Goal: Ask a question

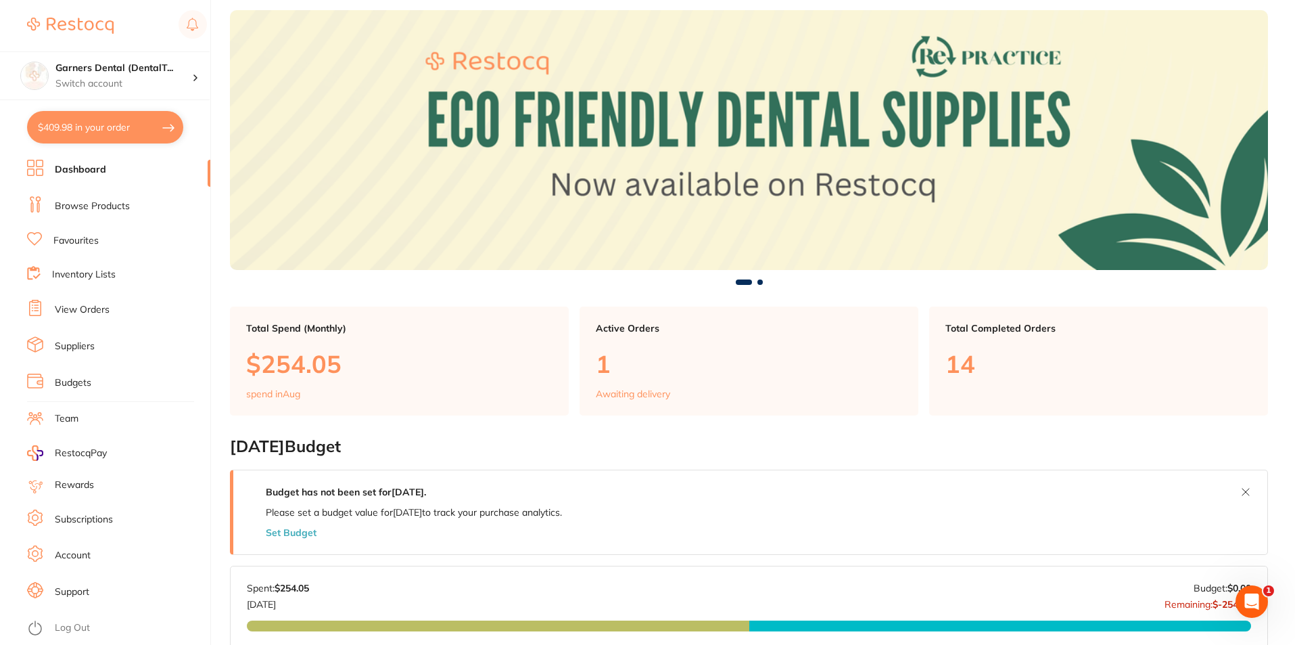
scroll to position [68, 0]
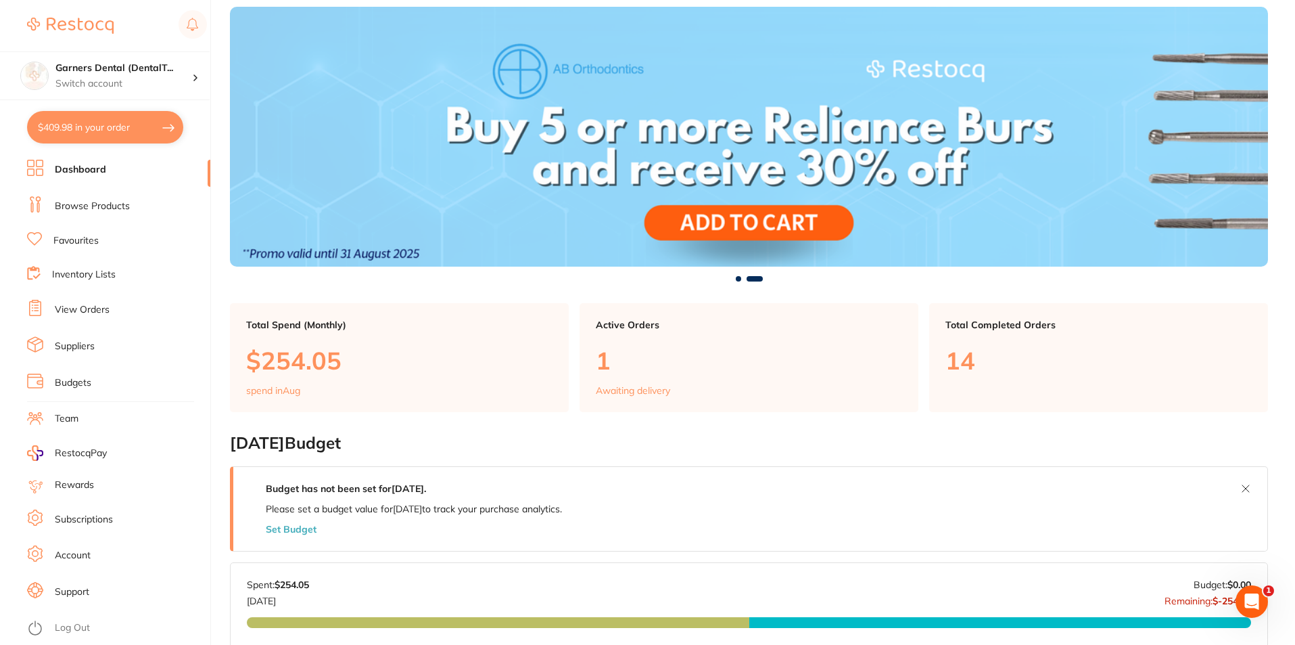
click at [99, 301] on li "View Orders" at bounding box center [118, 310] width 183 height 20
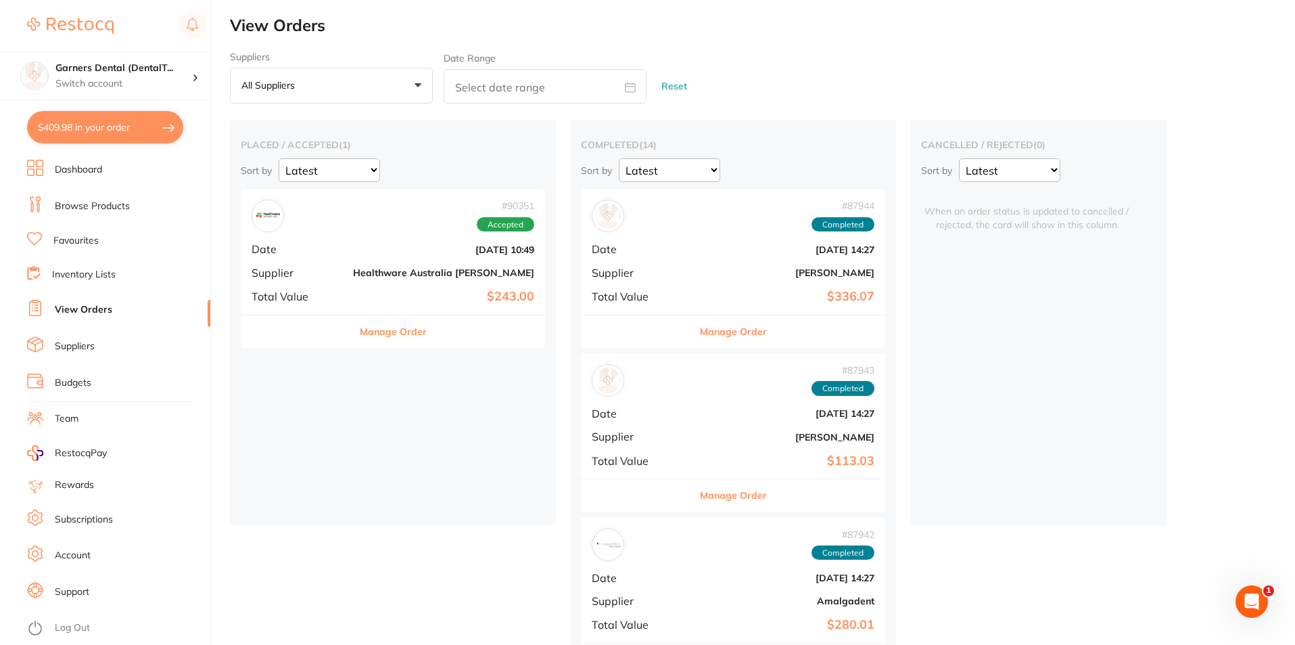
click at [359, 304] on div "# 90351 Accepted Date [DATE] 10:49 Supplier Healthware [GEOGRAPHIC_DATA] [PERSO…" at bounding box center [393, 251] width 304 height 125
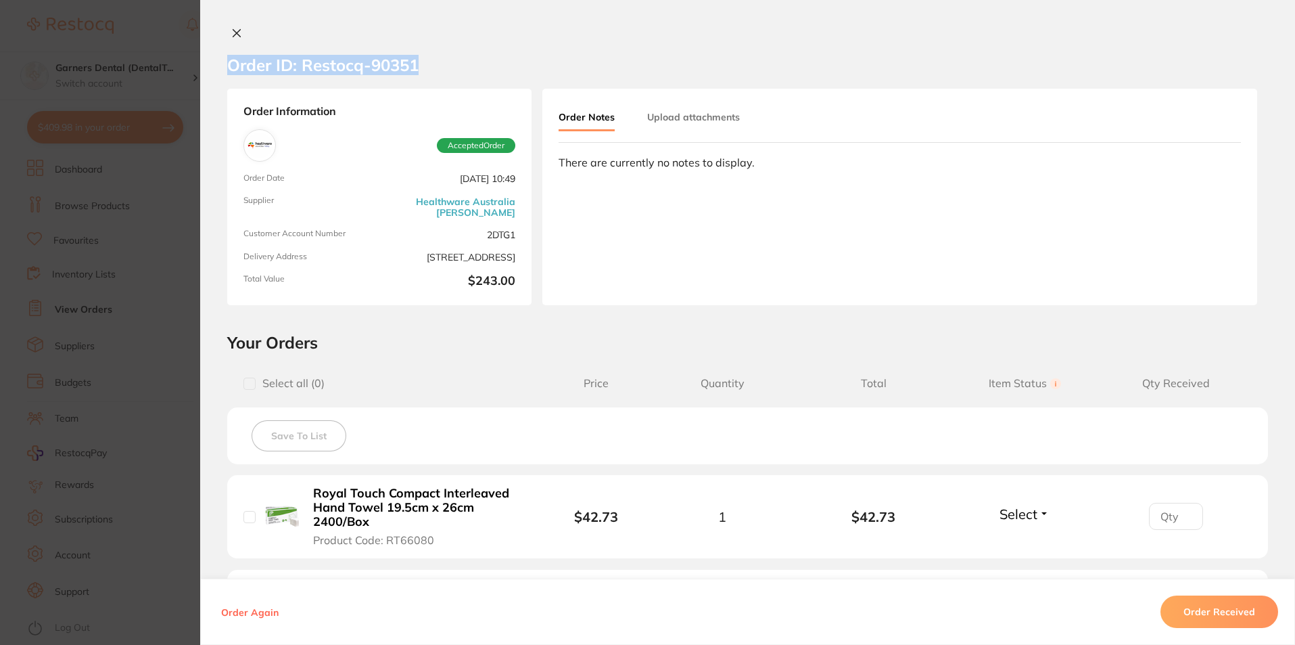
drag, startPoint x: 435, startPoint y: 70, endPoint x: 211, endPoint y: 76, distance: 224.0
click at [211, 76] on section "Order ID: Restocq- 90351" at bounding box center [747, 64] width 1095 height 47
copy h2 "Order ID: Restocq- 90351"
click at [237, 33] on icon at bounding box center [236, 33] width 11 height 11
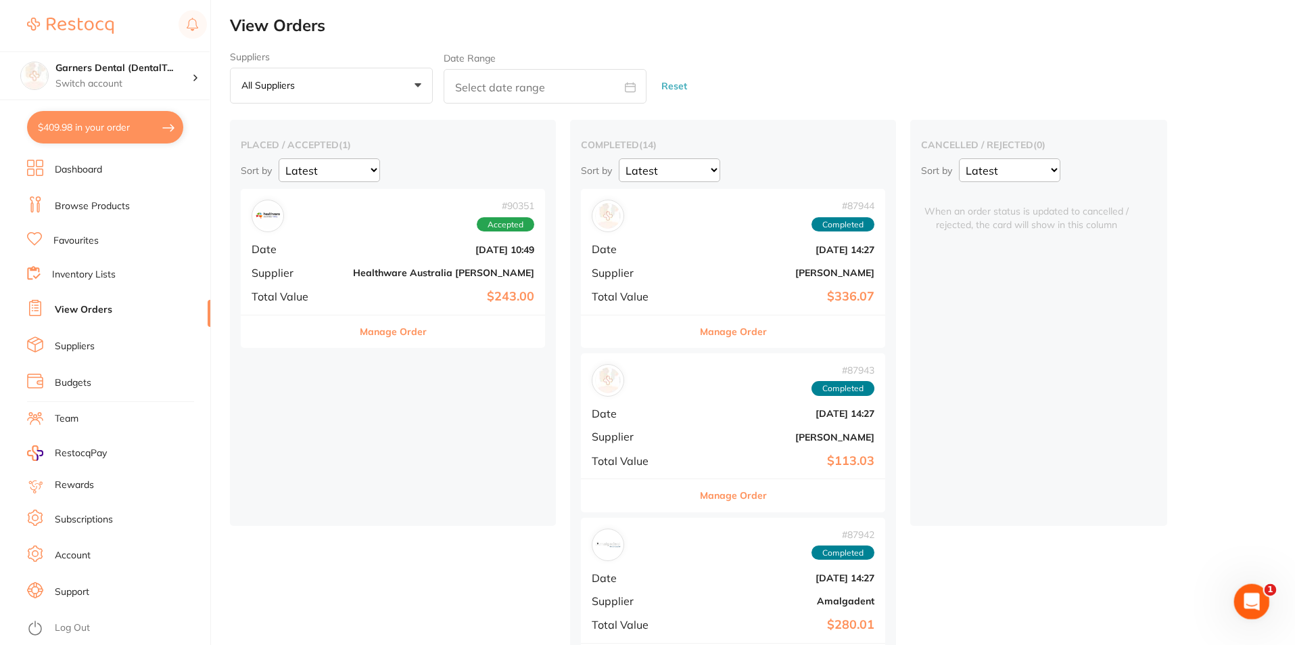
click at [1245, 591] on icon "Open Intercom Messenger" at bounding box center [1250, 600] width 22 height 22
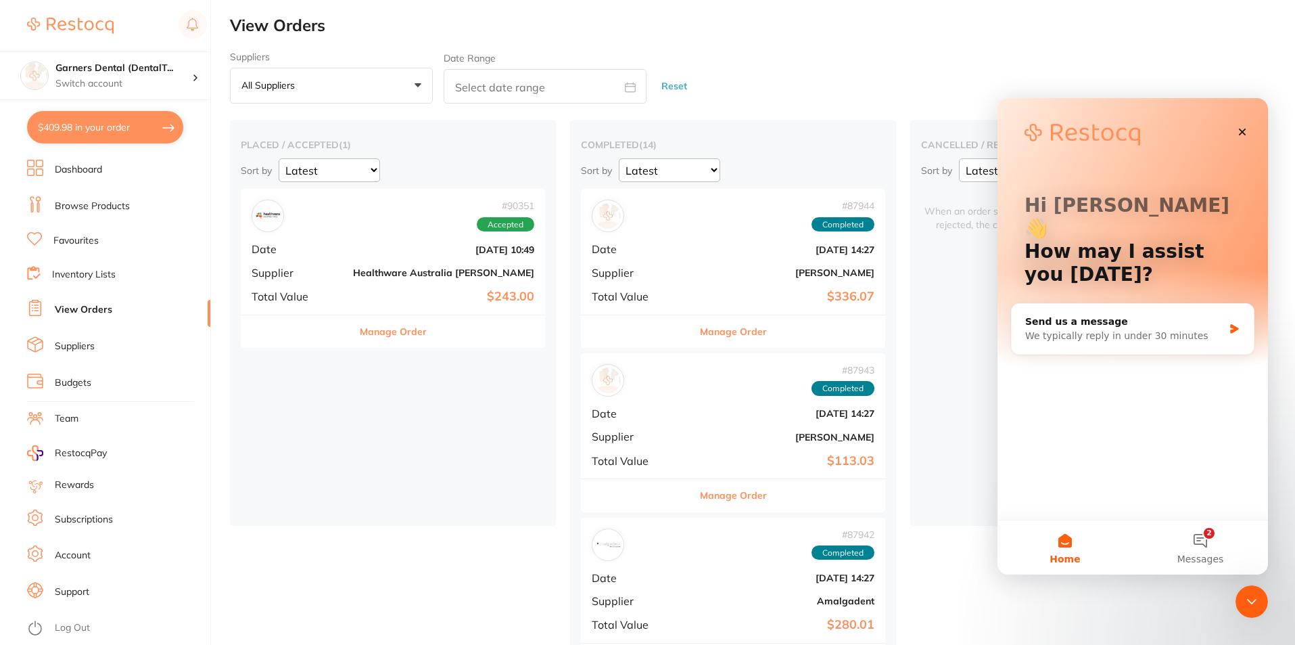
click at [1205, 549] on button "2 Messages" at bounding box center [1200, 547] width 135 height 54
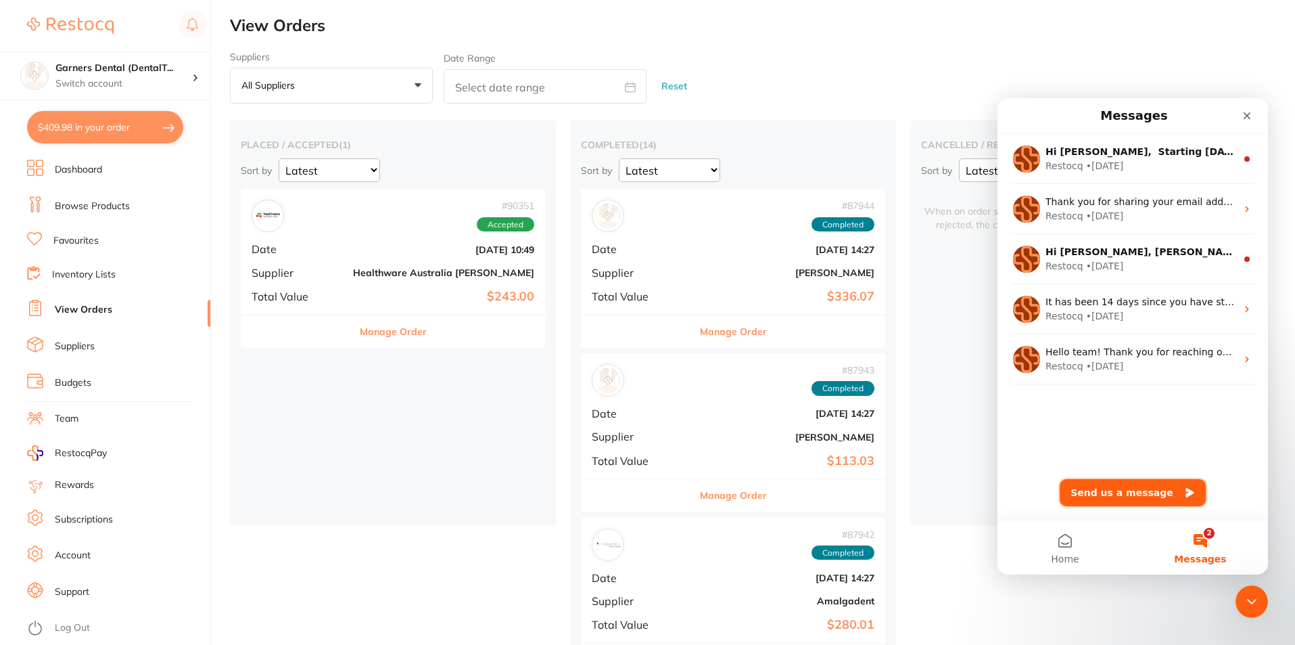
click at [1132, 491] on button "Send us a message" at bounding box center [1133, 492] width 146 height 27
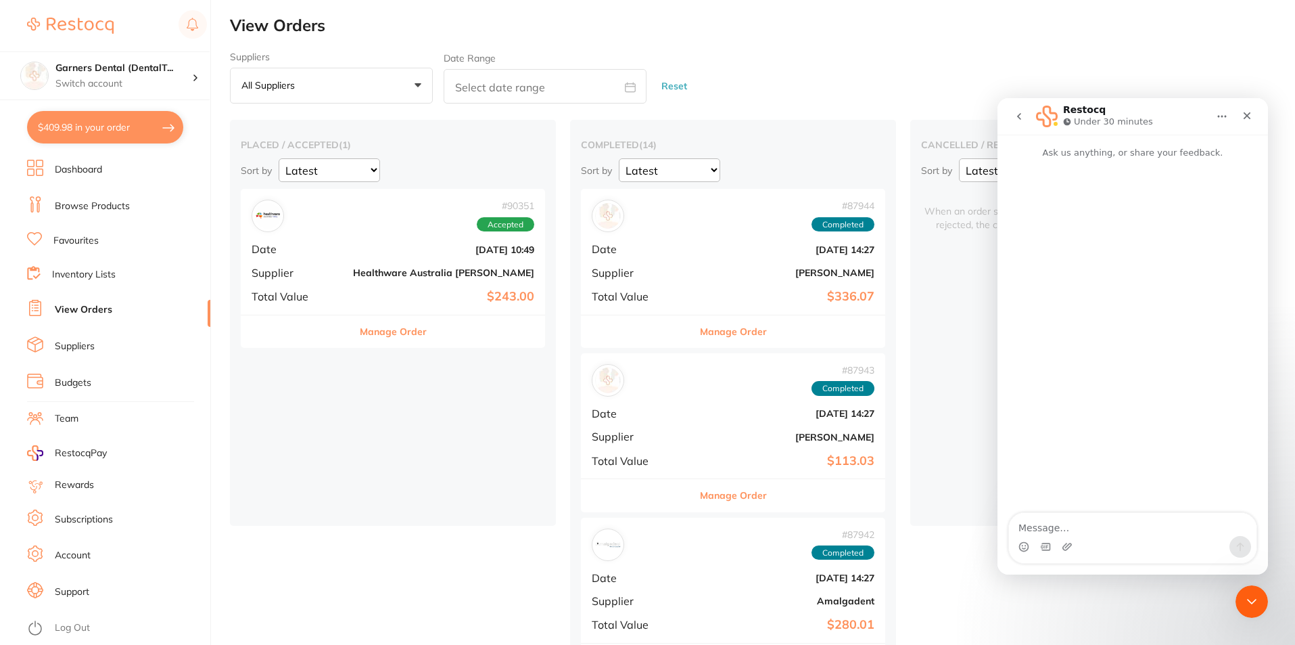
click at [1064, 530] on textarea "Message…" at bounding box center [1133, 524] width 248 height 23
type textarea "hi there"
type textarea "I"
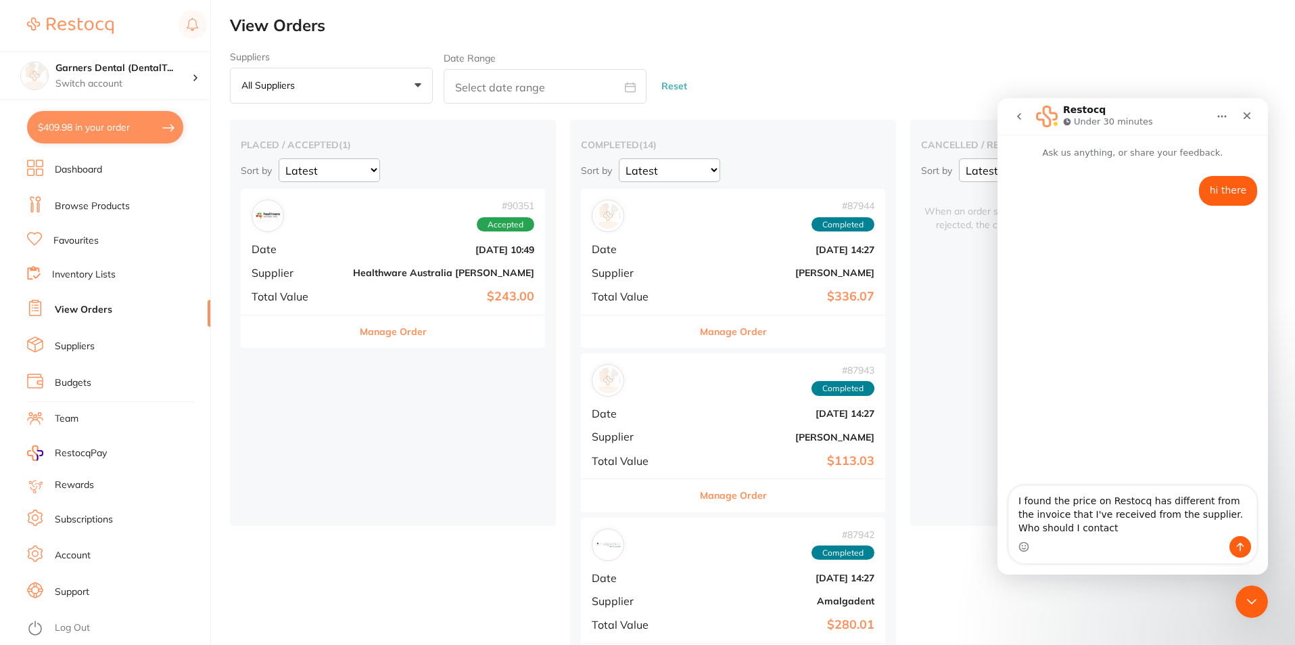
click at [1077, 533] on textarea "I found the price on Restocq has different from the invoice that I've received …" at bounding box center [1133, 511] width 248 height 50
type textarea "I found the price on Restocq has different from the invoice that I've received …"
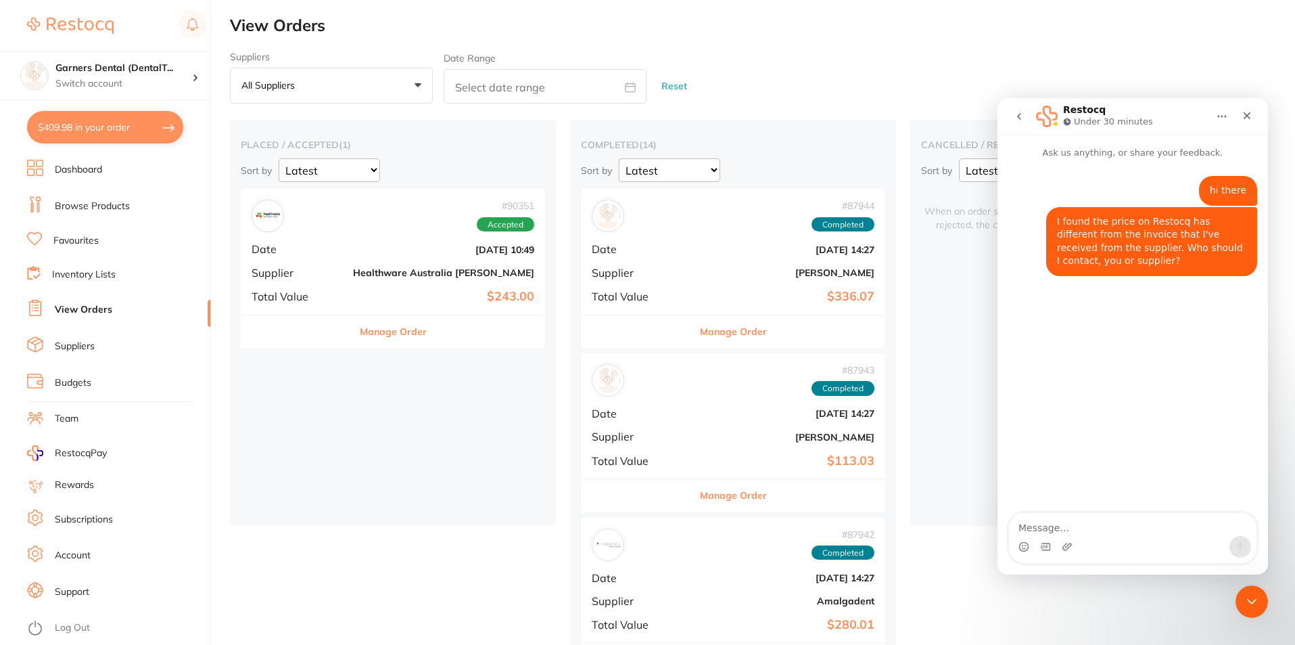
click at [360, 330] on button "Manage Order" at bounding box center [393, 331] width 67 height 32
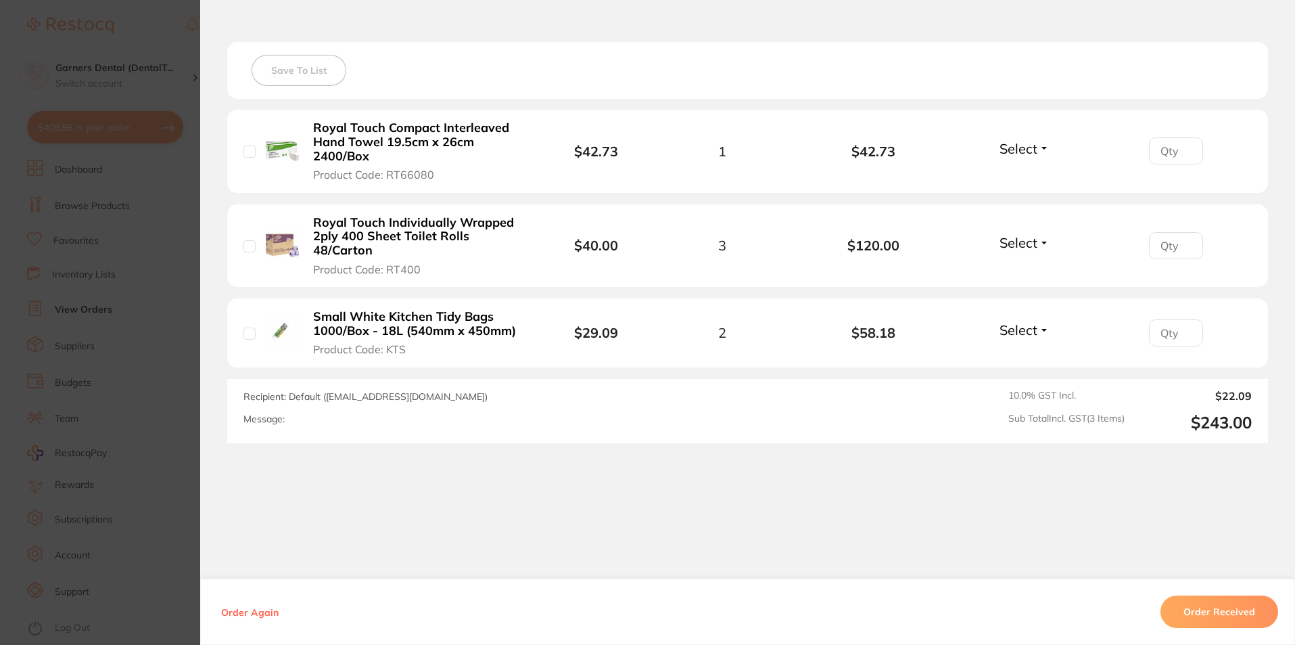
scroll to position [474, 0]
drag, startPoint x: 321, startPoint y: 398, endPoint x: 477, endPoint y: 398, distance: 155.6
click at [477, 398] on div "Recipient: Default ( [EMAIL_ADDRESS][DOMAIN_NAME] ) Message:" at bounding box center [546, 411] width 605 height 43
drag, startPoint x: 350, startPoint y: 421, endPoint x: 305, endPoint y: 439, distance: 48.0
click at [350, 421] on div "Message:" at bounding box center [546, 418] width 605 height 11
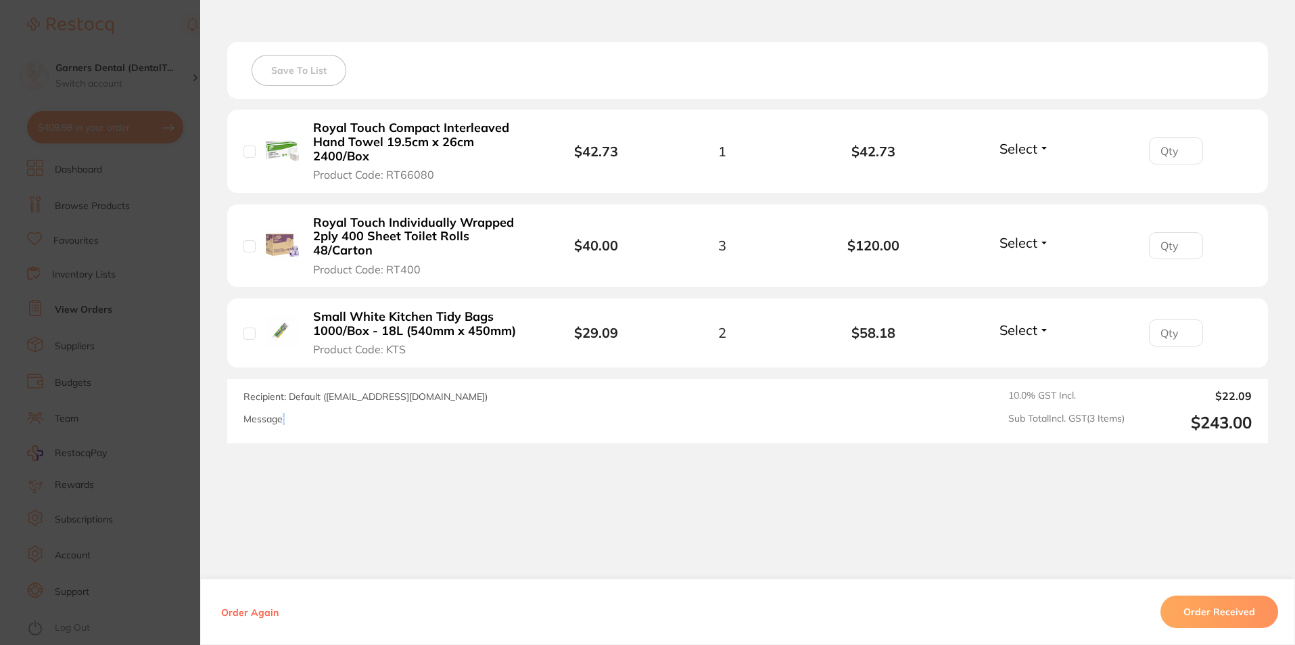
click at [281, 423] on label "Message:" at bounding box center [264, 418] width 41 height 11
click at [278, 421] on label "Message:" at bounding box center [264, 418] width 41 height 11
click at [442, 399] on span "Recipient: Default ( [EMAIL_ADDRESS][DOMAIN_NAME] )" at bounding box center [366, 396] width 244 height 12
drag, startPoint x: 321, startPoint y: 396, endPoint x: 471, endPoint y: 394, distance: 149.5
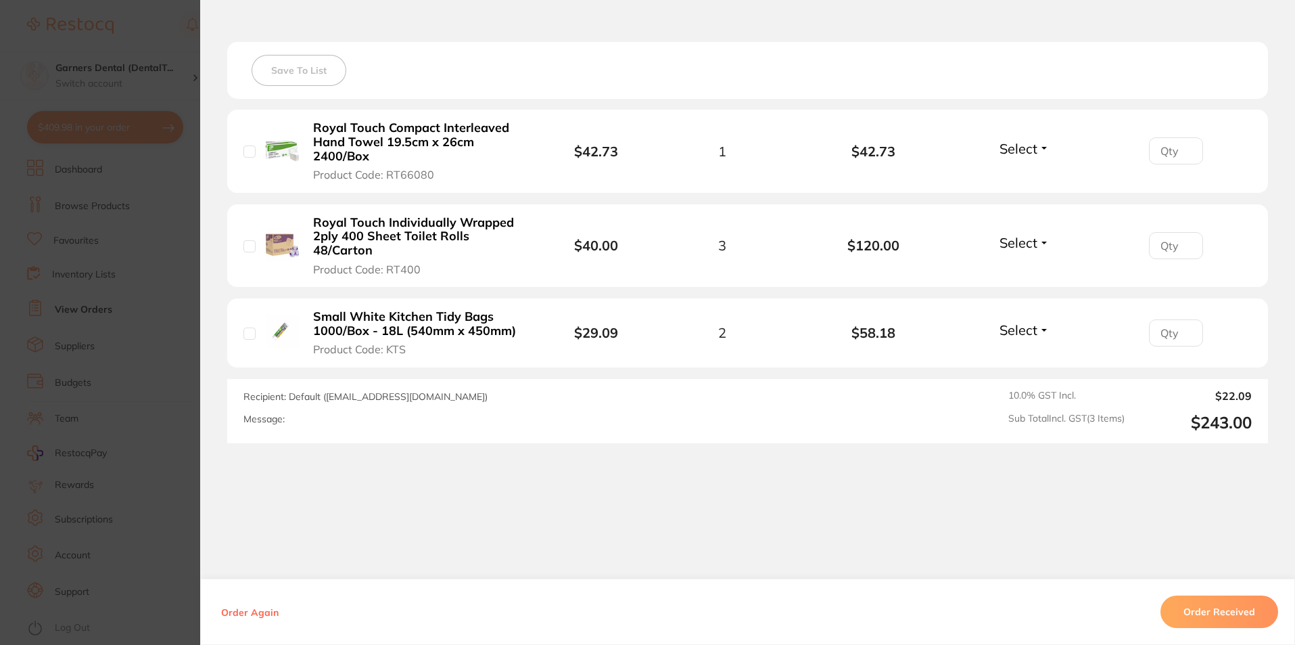
click at [471, 394] on span "Recipient: Default ( [EMAIL_ADDRESS][DOMAIN_NAME] )" at bounding box center [366, 396] width 244 height 12
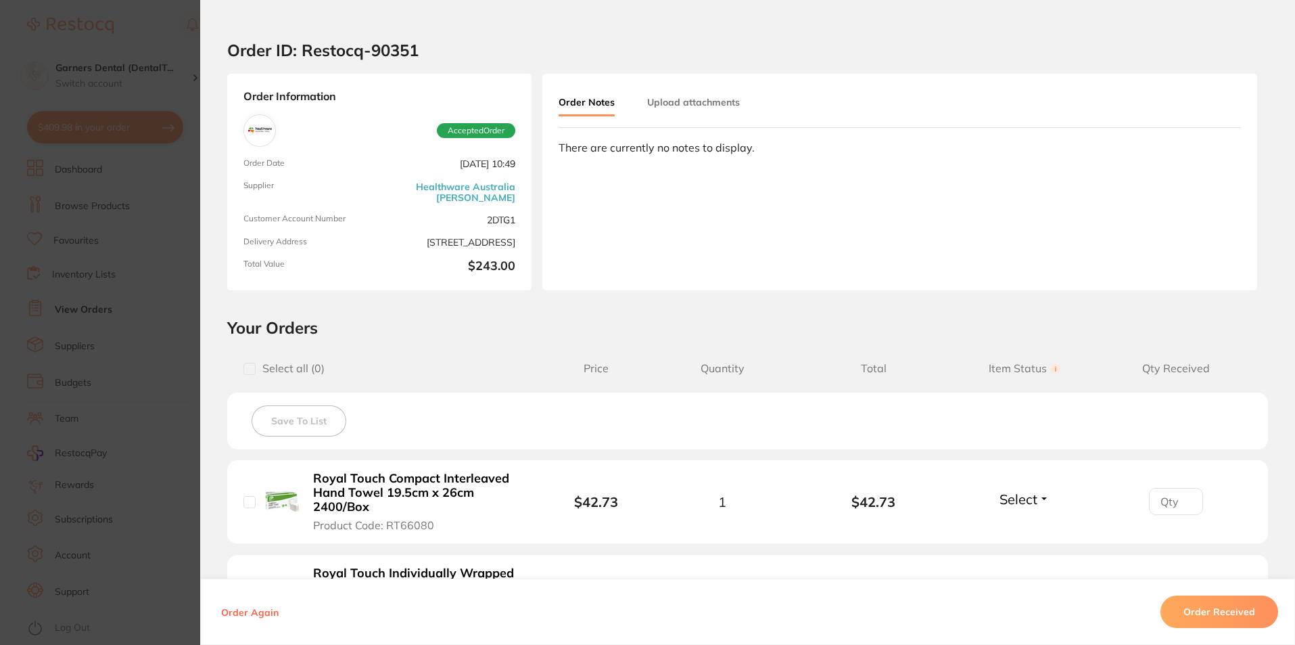
scroll to position [0, 0]
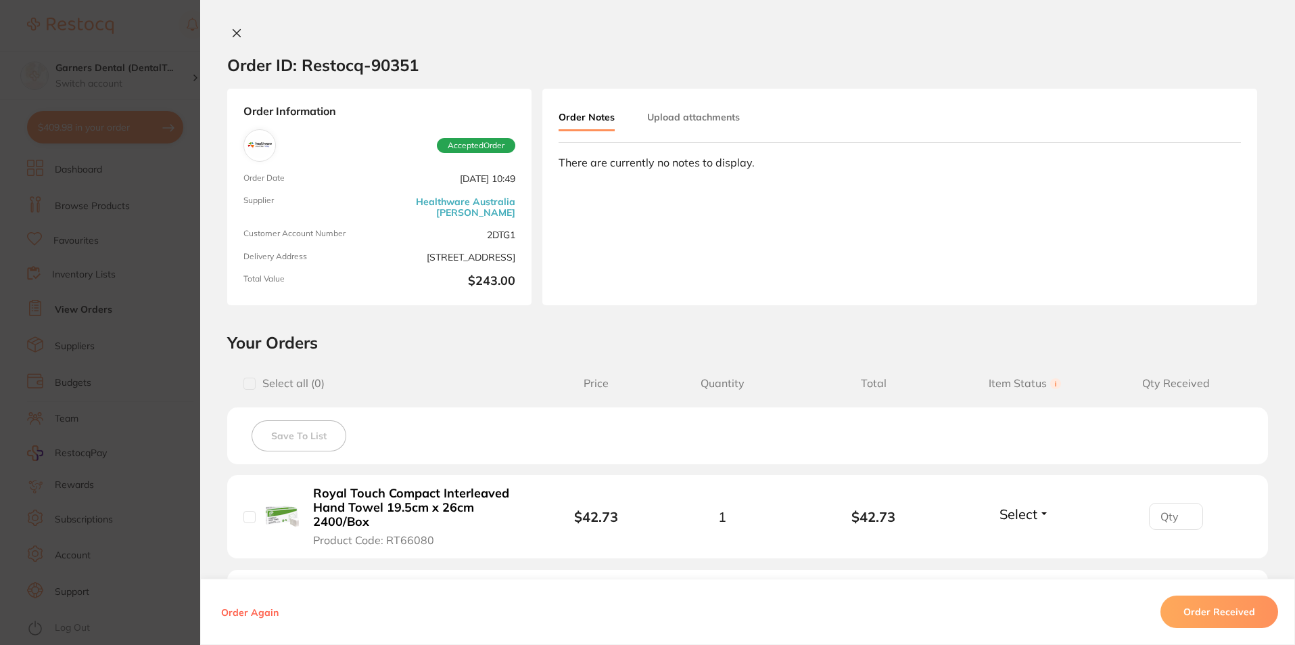
drag, startPoint x: 239, startPoint y: 29, endPoint x: 294, endPoint y: 30, distance: 55.5
click at [238, 29] on button at bounding box center [236, 34] width 19 height 14
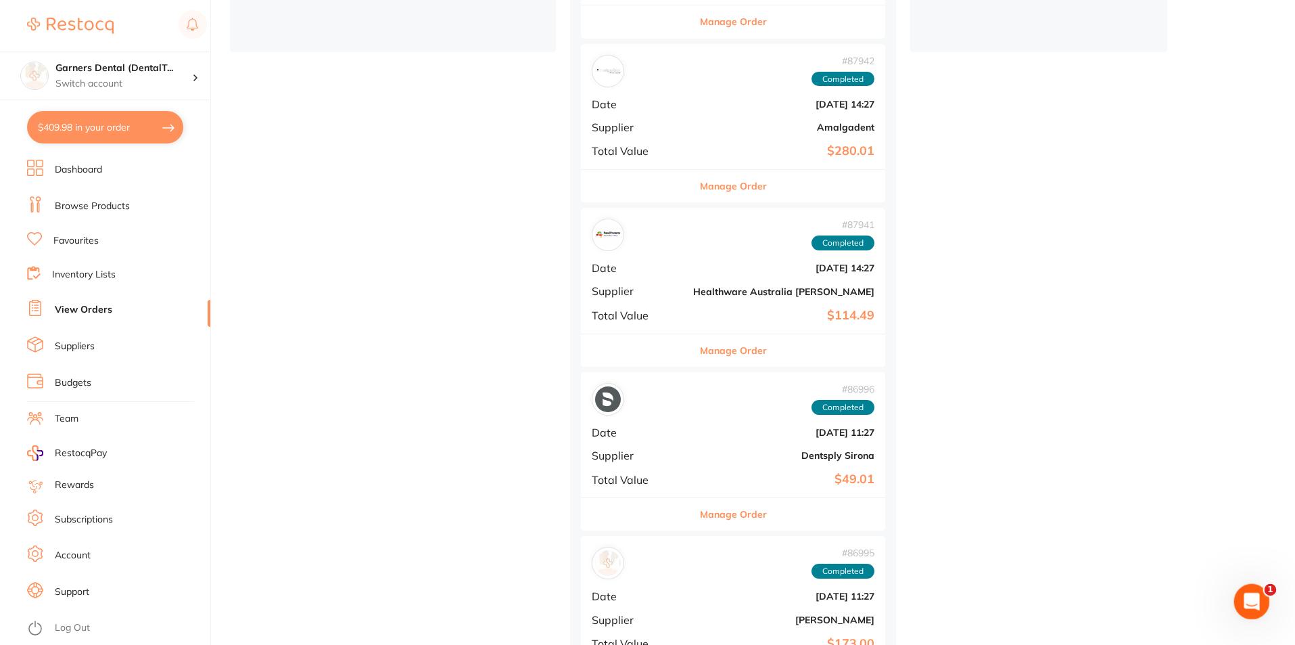
click at [1250, 607] on icon "Open Intercom Messenger" at bounding box center [1250, 600] width 22 height 22
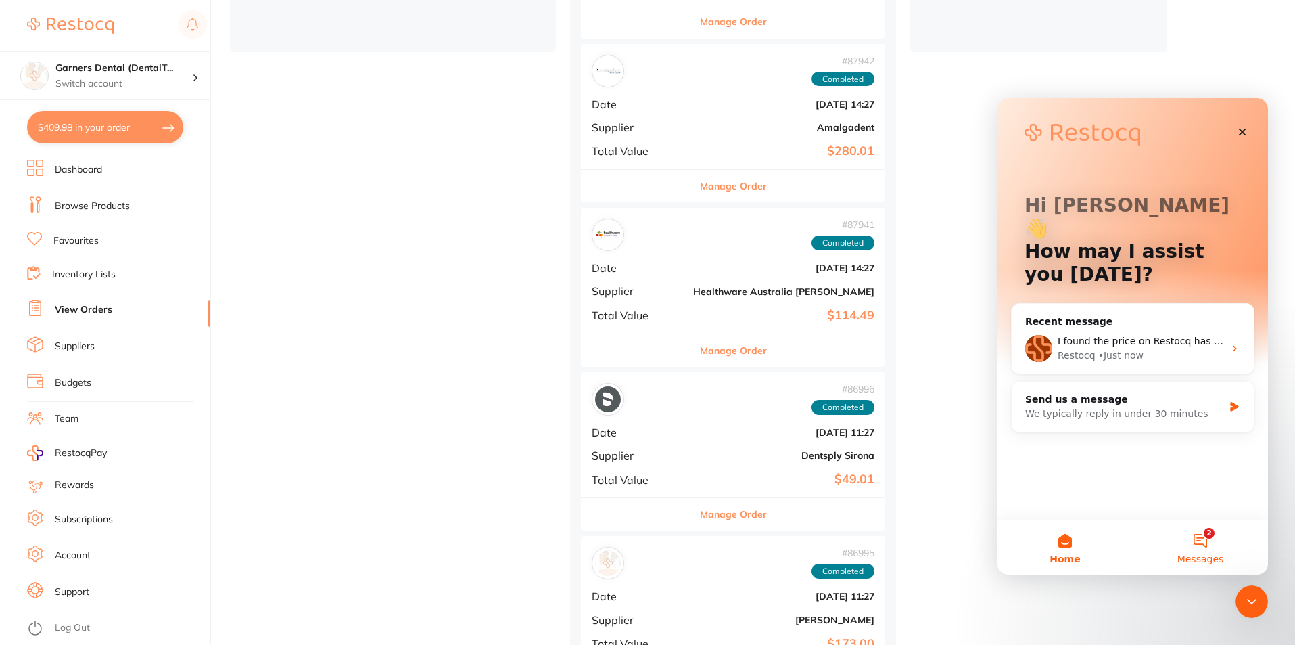
click at [1205, 545] on button "2 Messages" at bounding box center [1200, 547] width 135 height 54
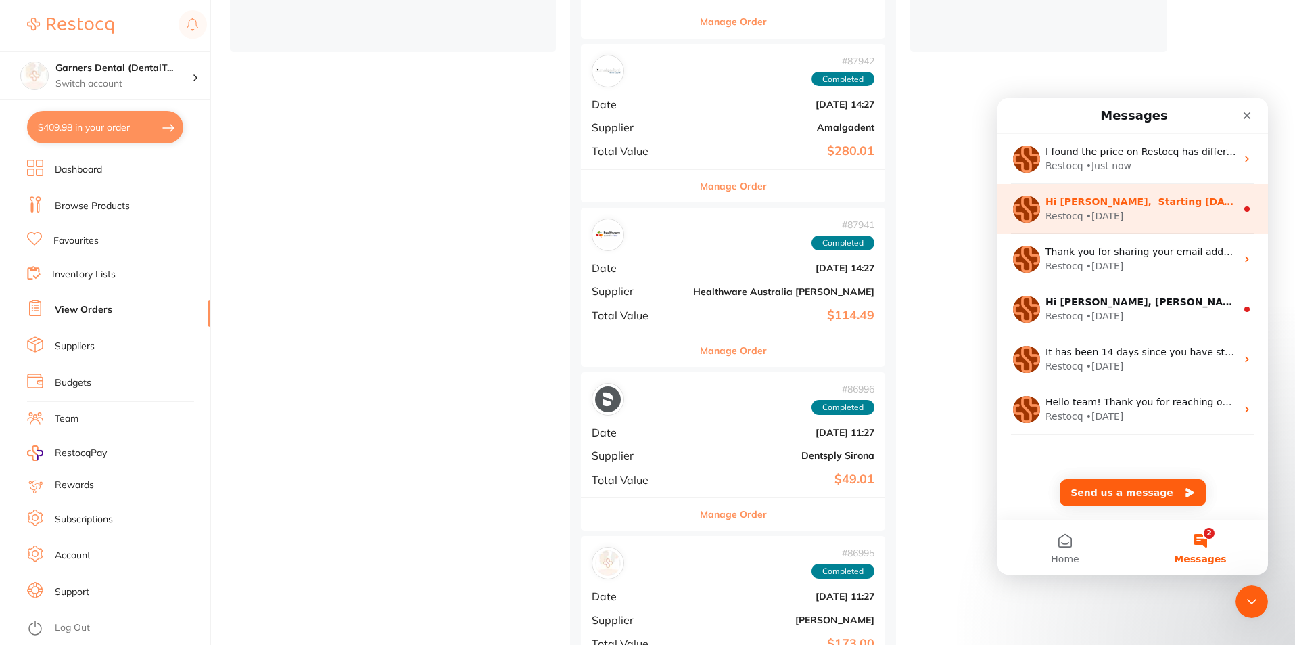
drag, startPoint x: 1188, startPoint y: 214, endPoint x: 1193, endPoint y: 203, distance: 12.4
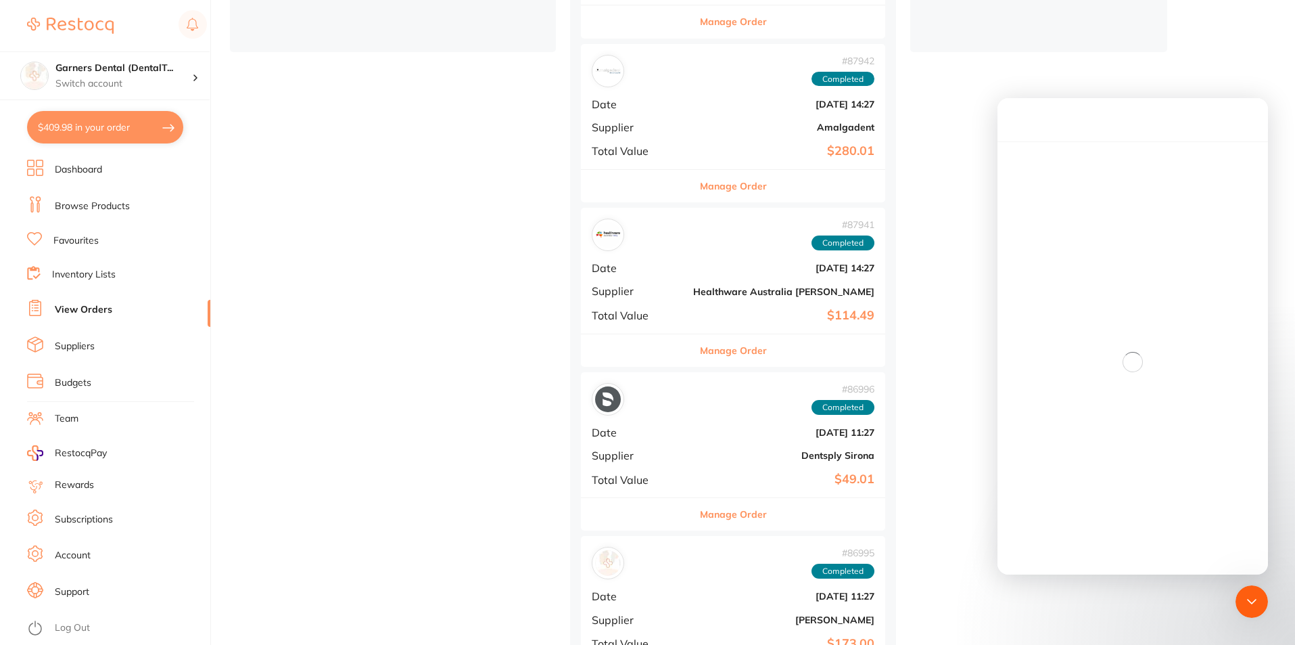
click at [1214, 204] on div "Intercom messenger" at bounding box center [1133, 361] width 271 height 441
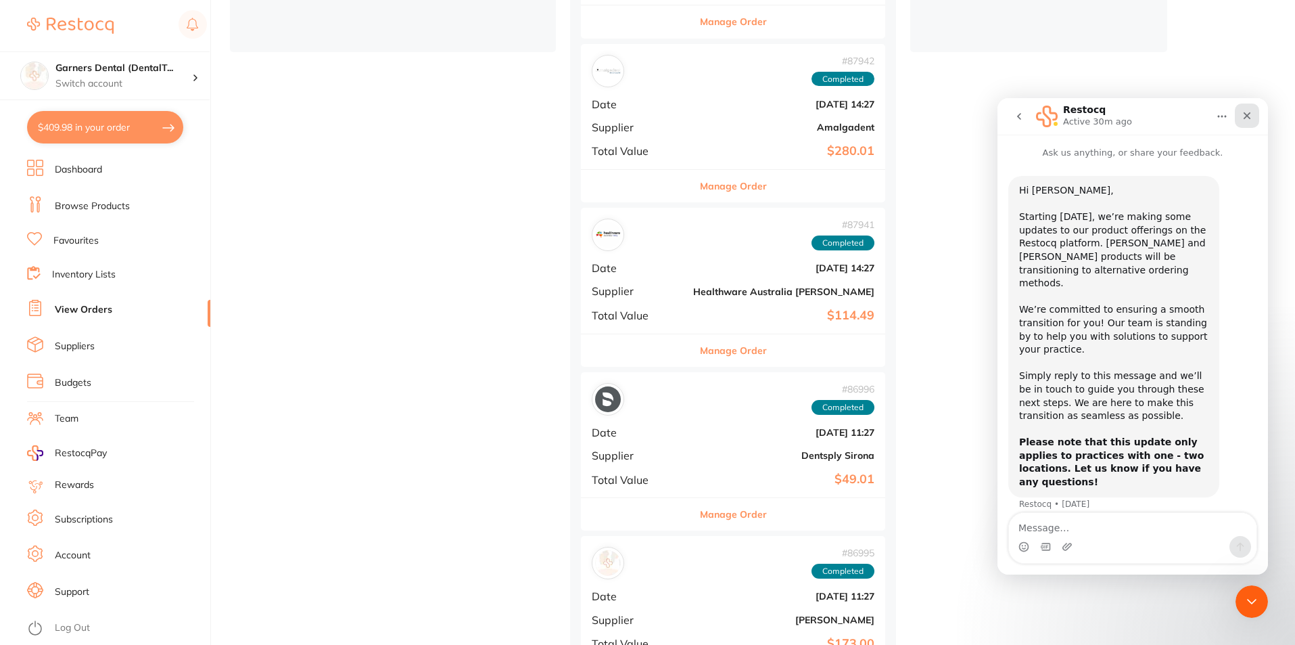
click at [1249, 114] on icon "Close" at bounding box center [1247, 115] width 7 height 7
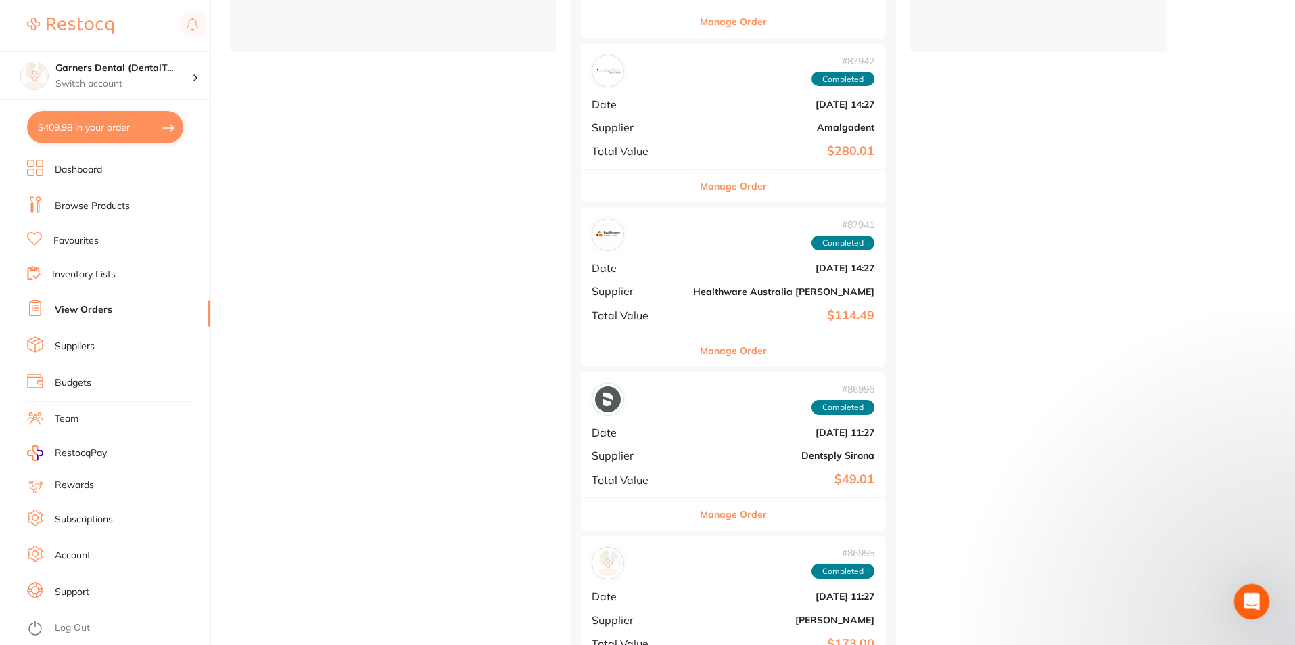
click at [1243, 593] on div "Open Intercom Messenger" at bounding box center [1250, 599] width 45 height 45
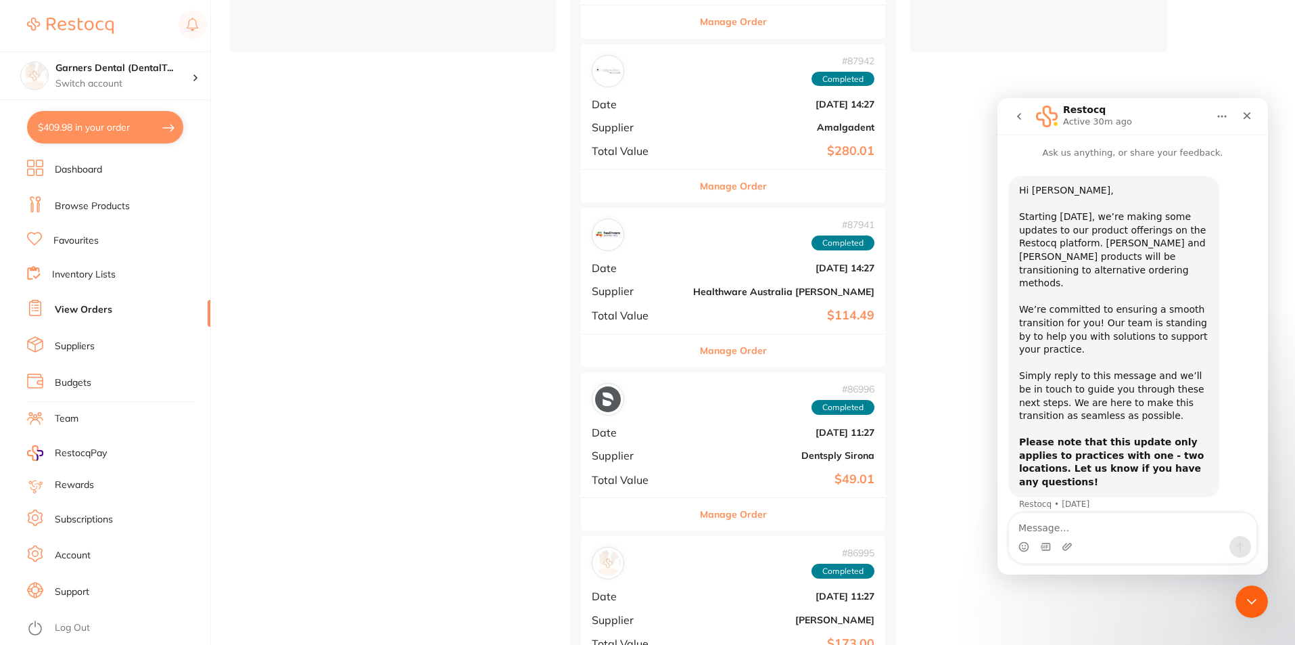
click at [1018, 118] on icon "go back" at bounding box center [1019, 116] width 11 height 11
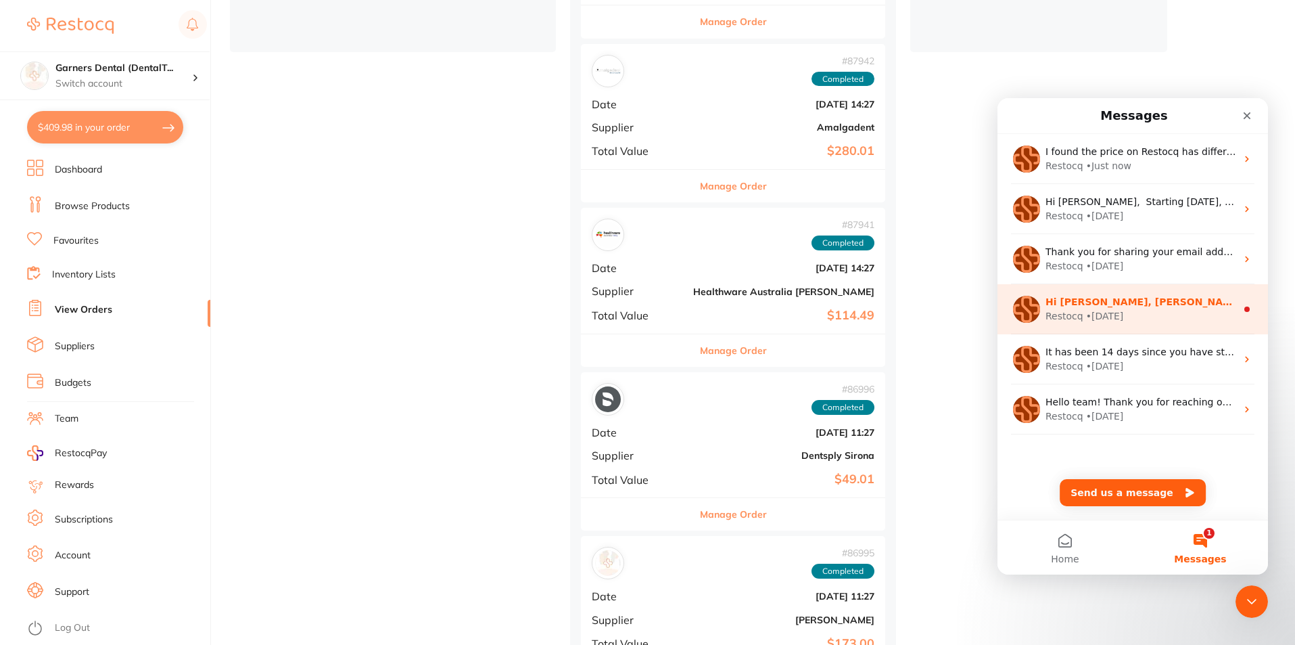
click at [1174, 313] on div "Restocq • [DATE]" at bounding box center [1141, 316] width 191 height 14
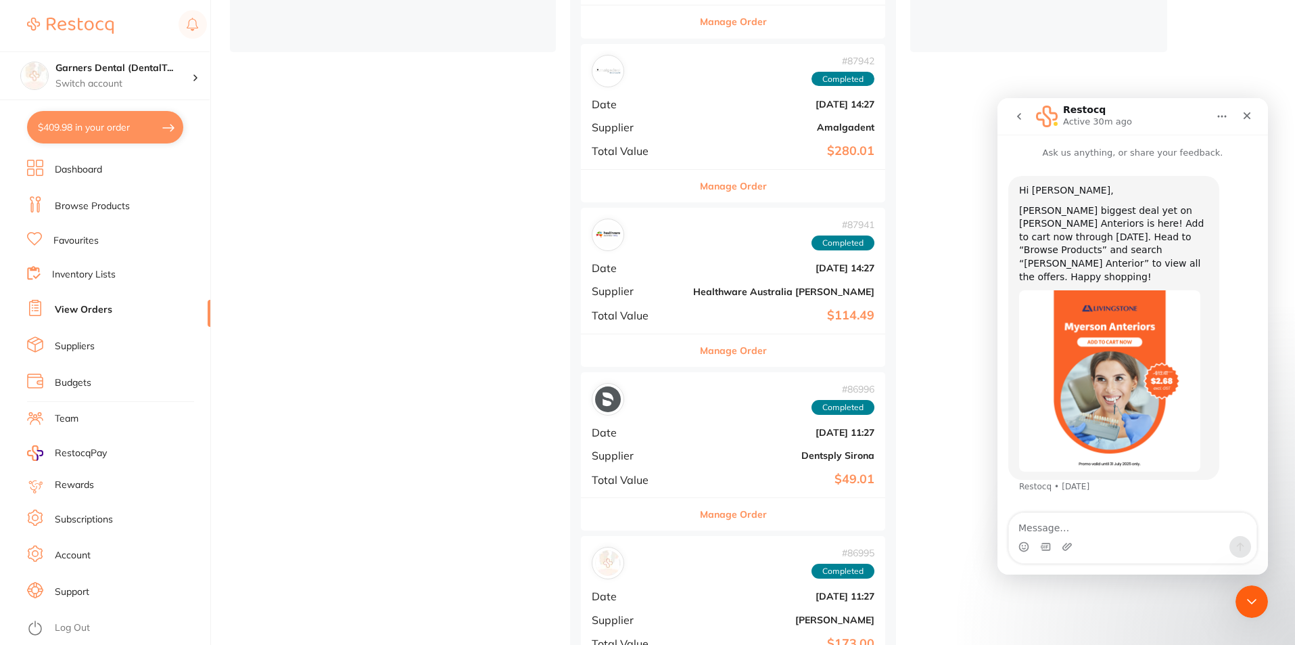
click at [1017, 112] on icon "go back" at bounding box center [1019, 116] width 11 height 11
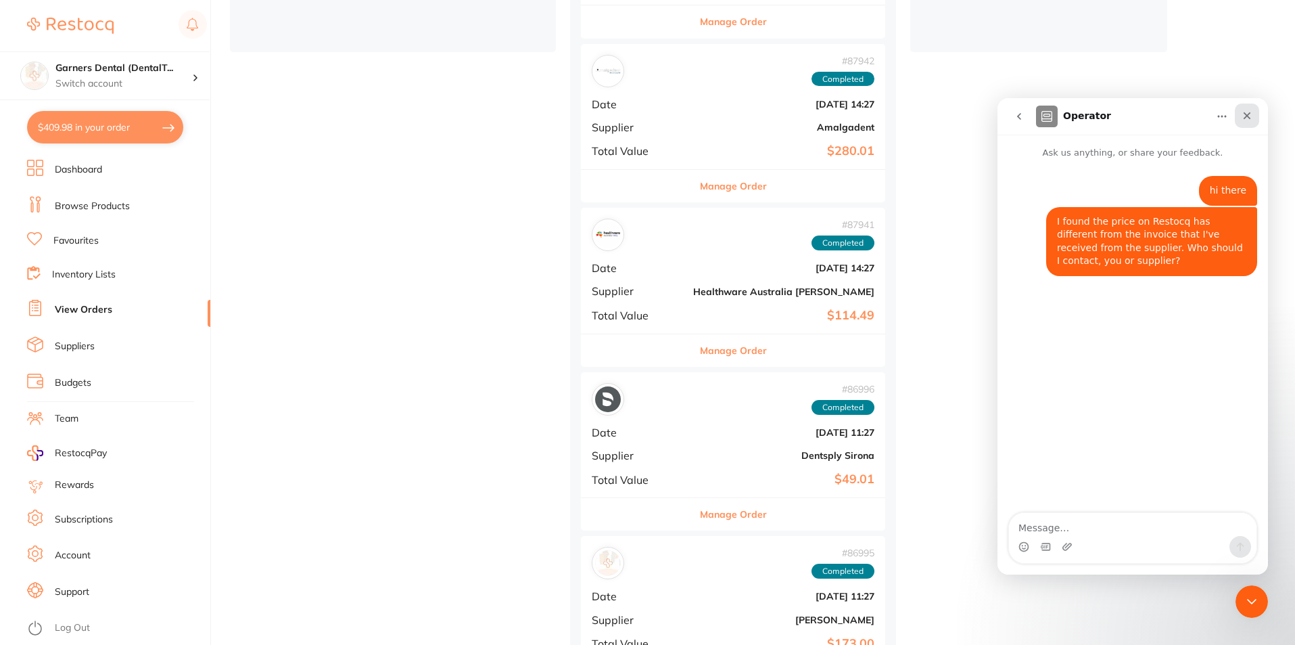
click at [1251, 114] on icon "Close" at bounding box center [1247, 115] width 11 height 11
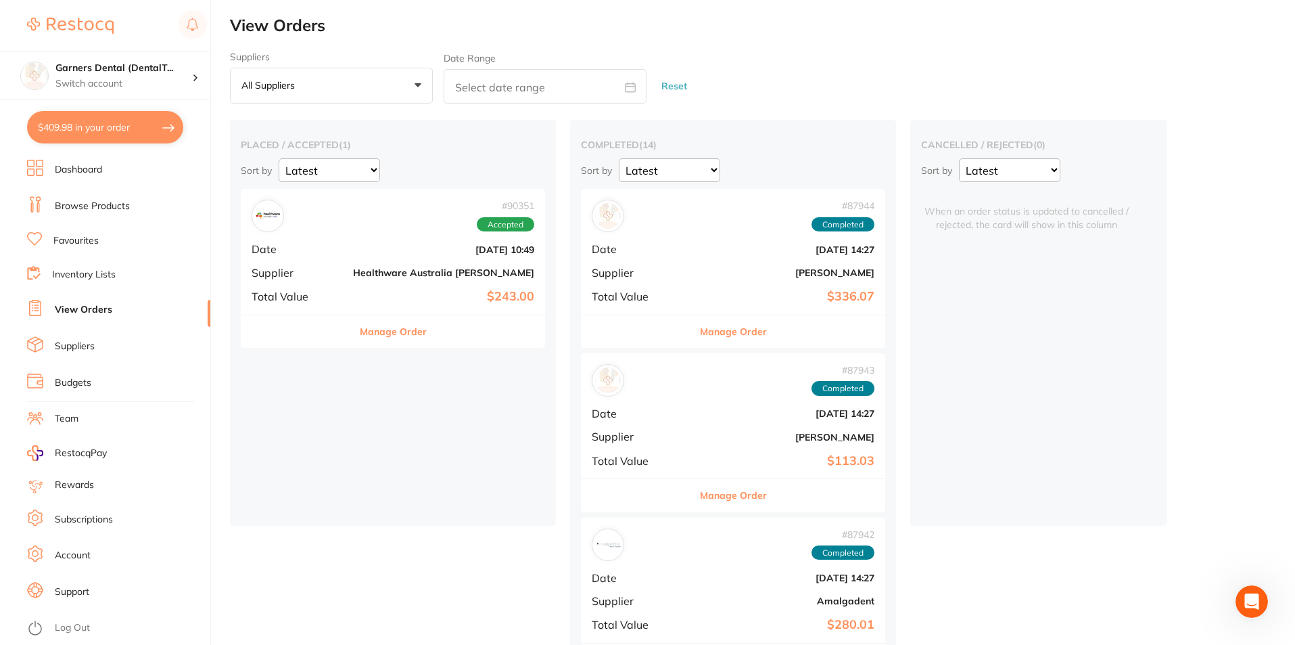
click at [325, 230] on div "# 90351 Accepted" at bounding box center [393, 216] width 283 height 32
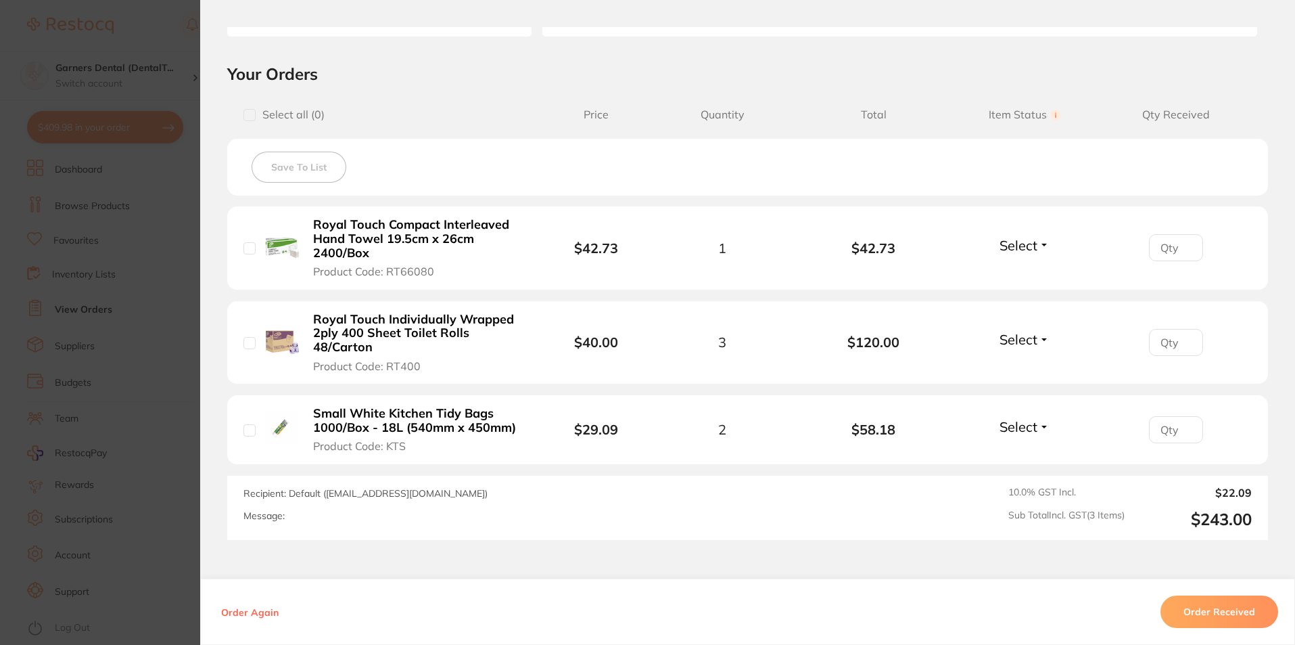
scroll to position [271, 0]
drag, startPoint x: 321, startPoint y: 493, endPoint x: 471, endPoint y: 490, distance: 150.9
click at [471, 490] on span "Recipient: Default ( [EMAIL_ADDRESS][DOMAIN_NAME] )" at bounding box center [366, 491] width 244 height 12
copy span "( [EMAIL_ADDRESS][DOMAIN_NAME]"
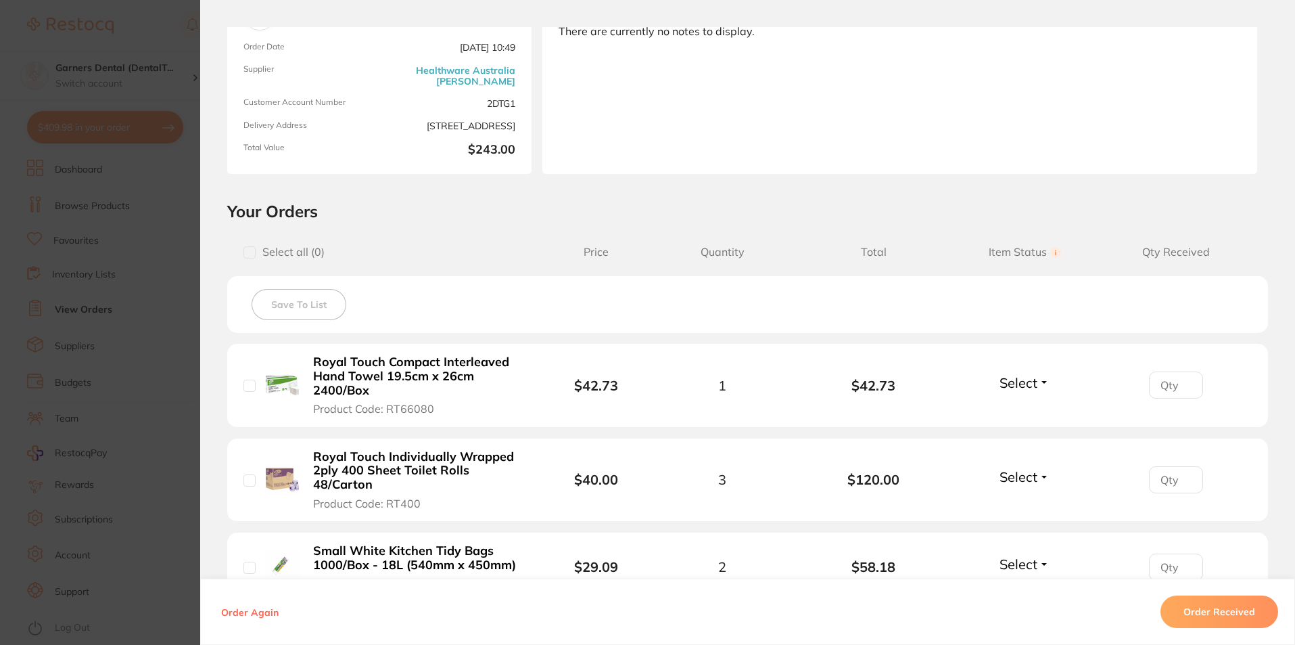
scroll to position [0, 0]
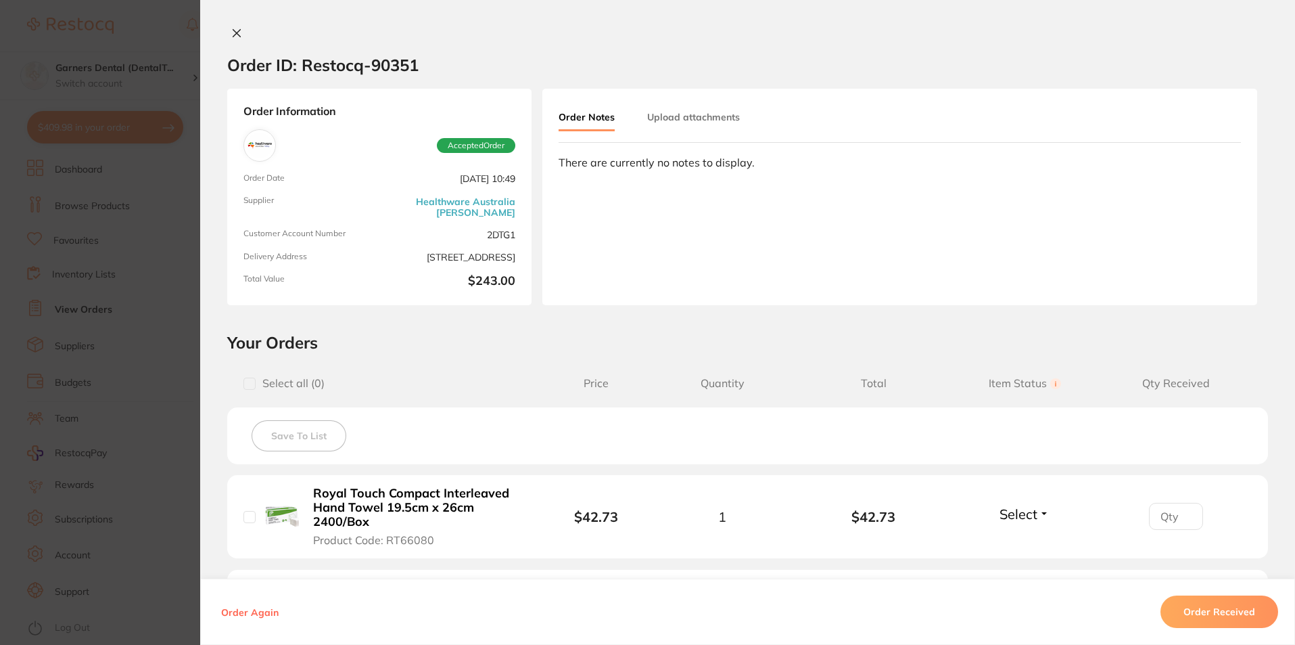
click at [232, 28] on icon at bounding box center [236, 33] width 11 height 11
